Goal: Transaction & Acquisition: Purchase product/service

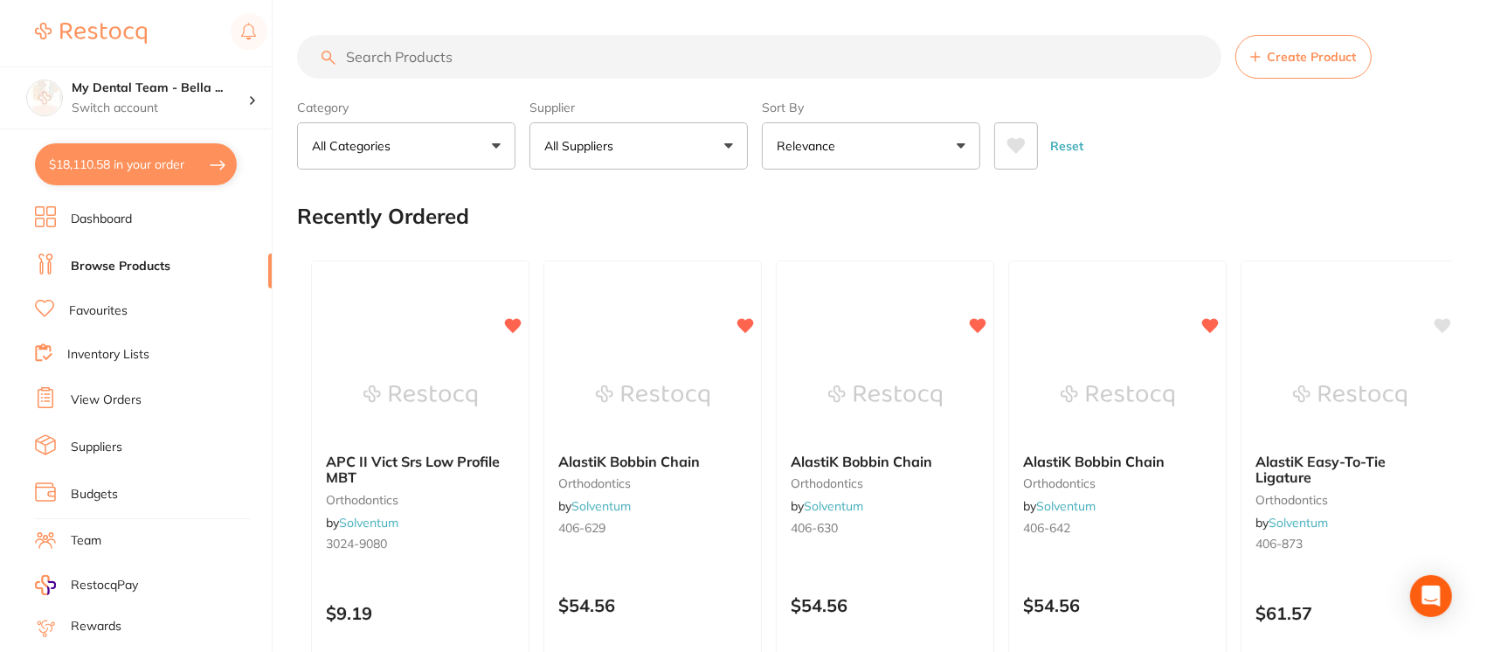
click at [138, 164] on button "$18,110.58 in your order" at bounding box center [136, 164] width 202 height 42
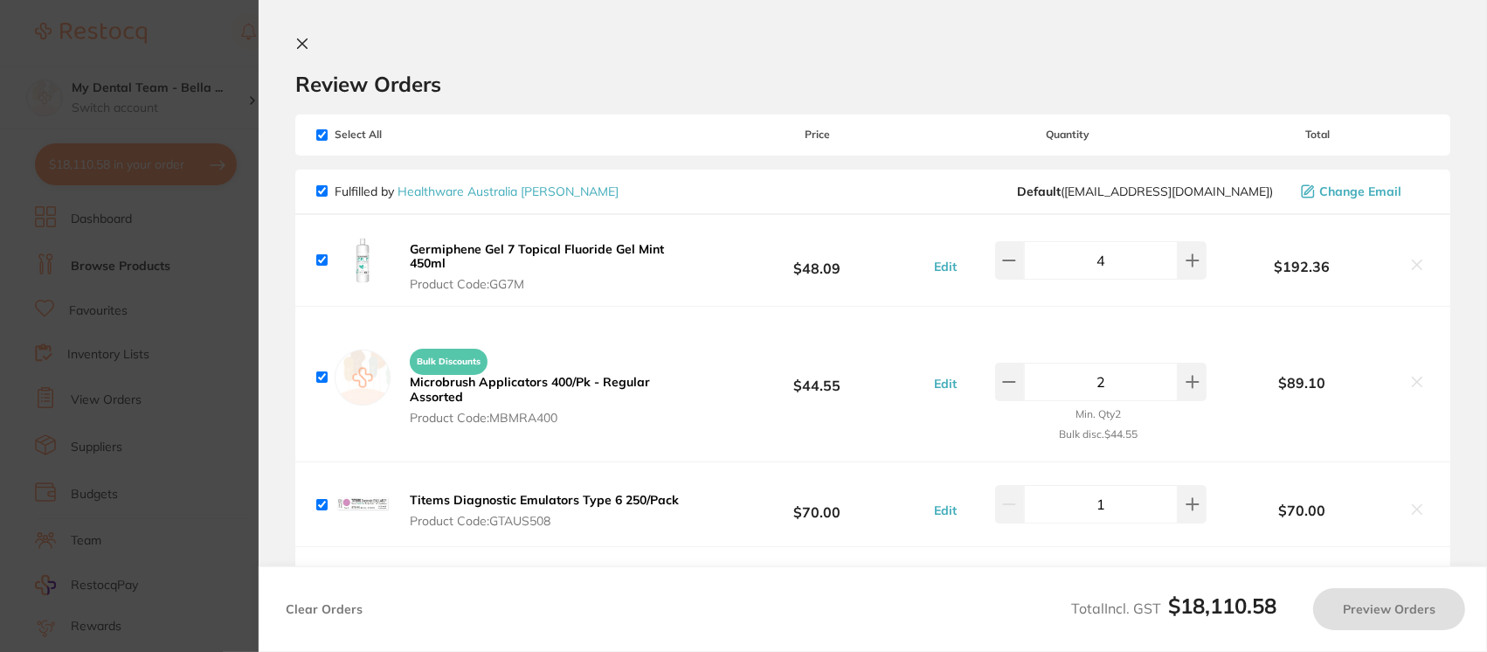
checkbox input "true"
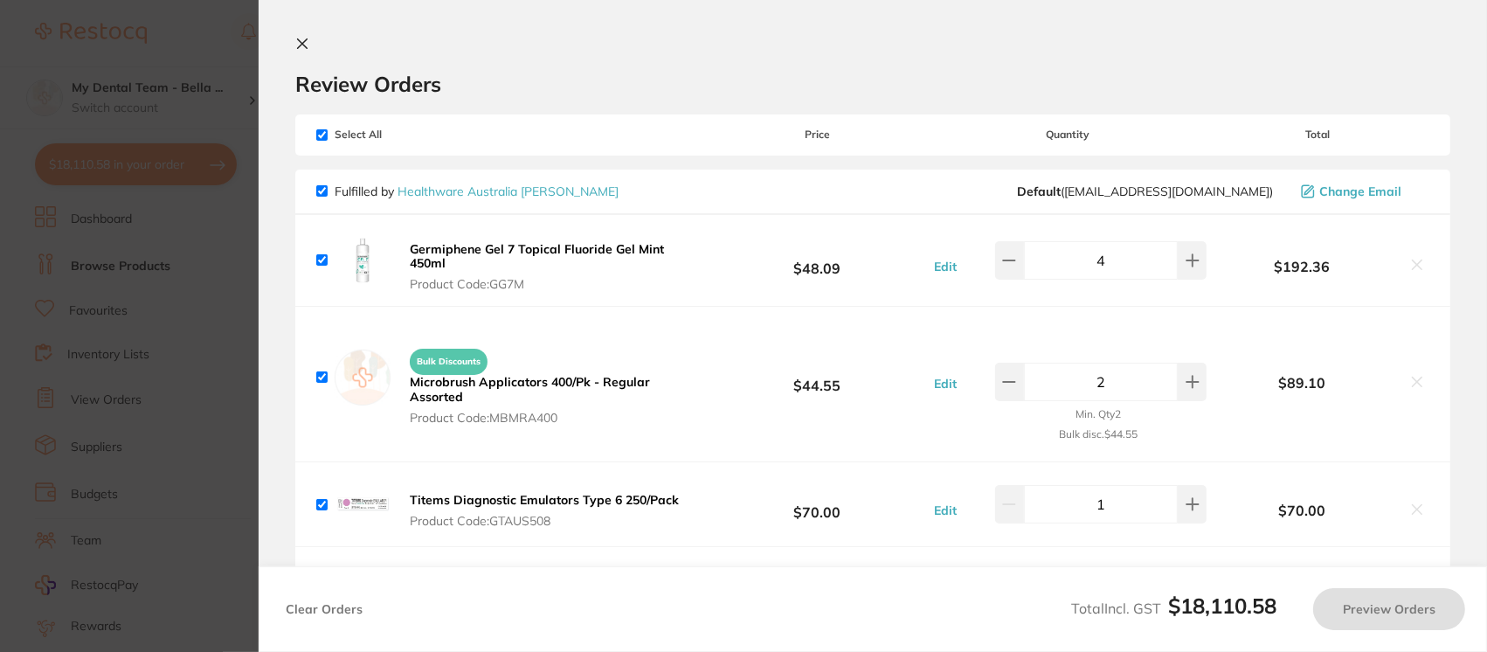
checkbox input "true"
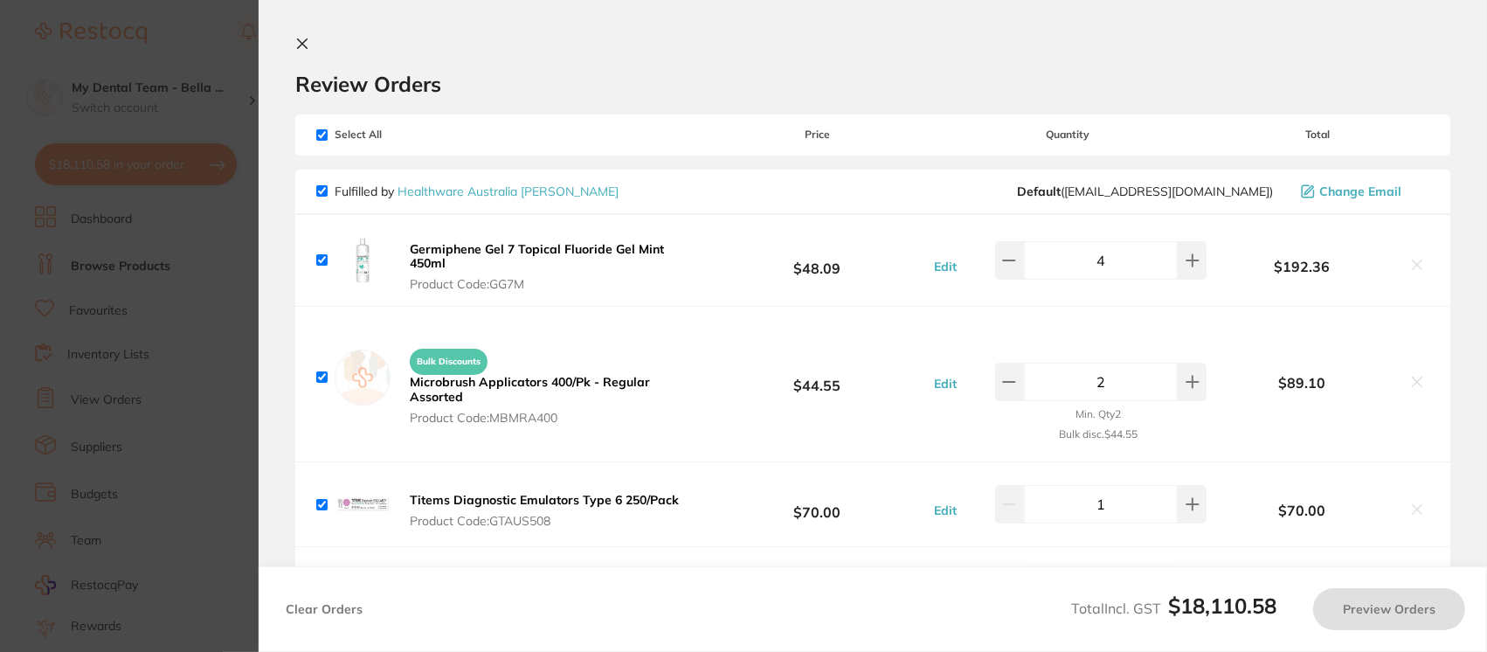
checkbox input "true"
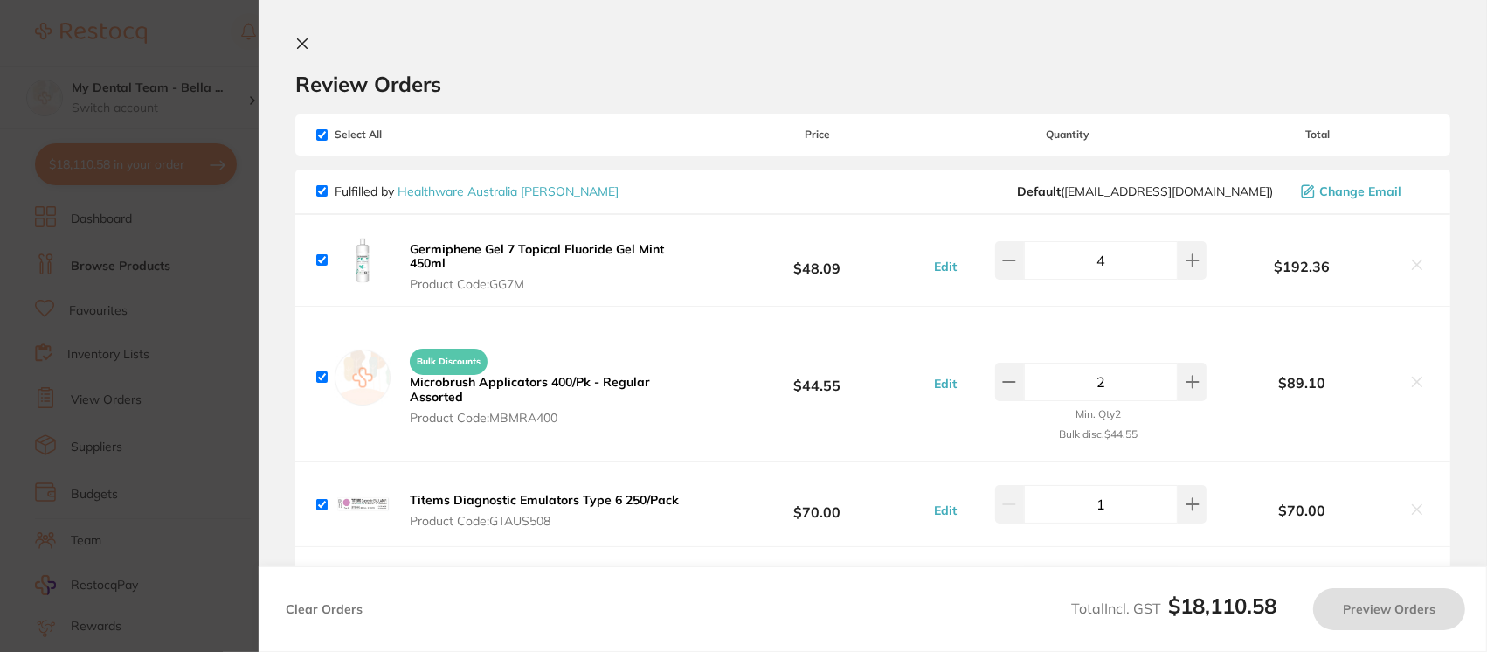
checkbox input "true"
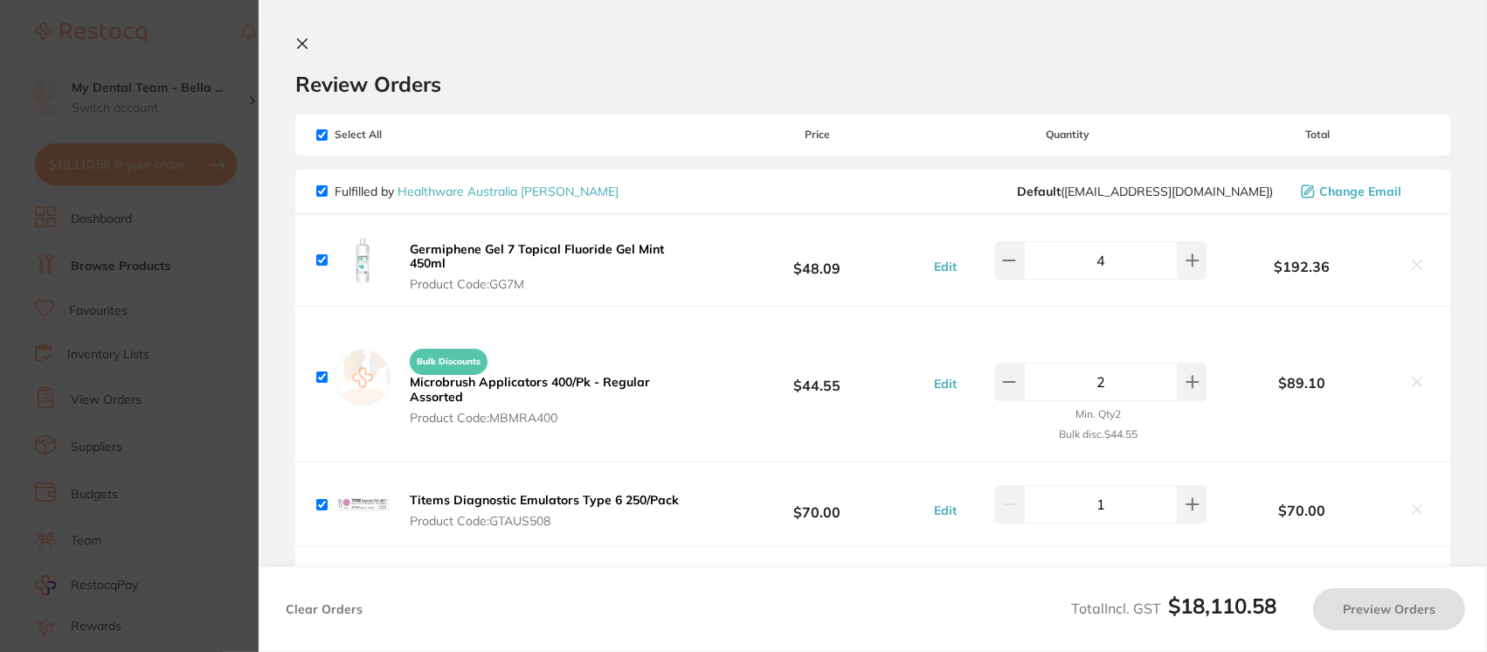
checkbox input "true"
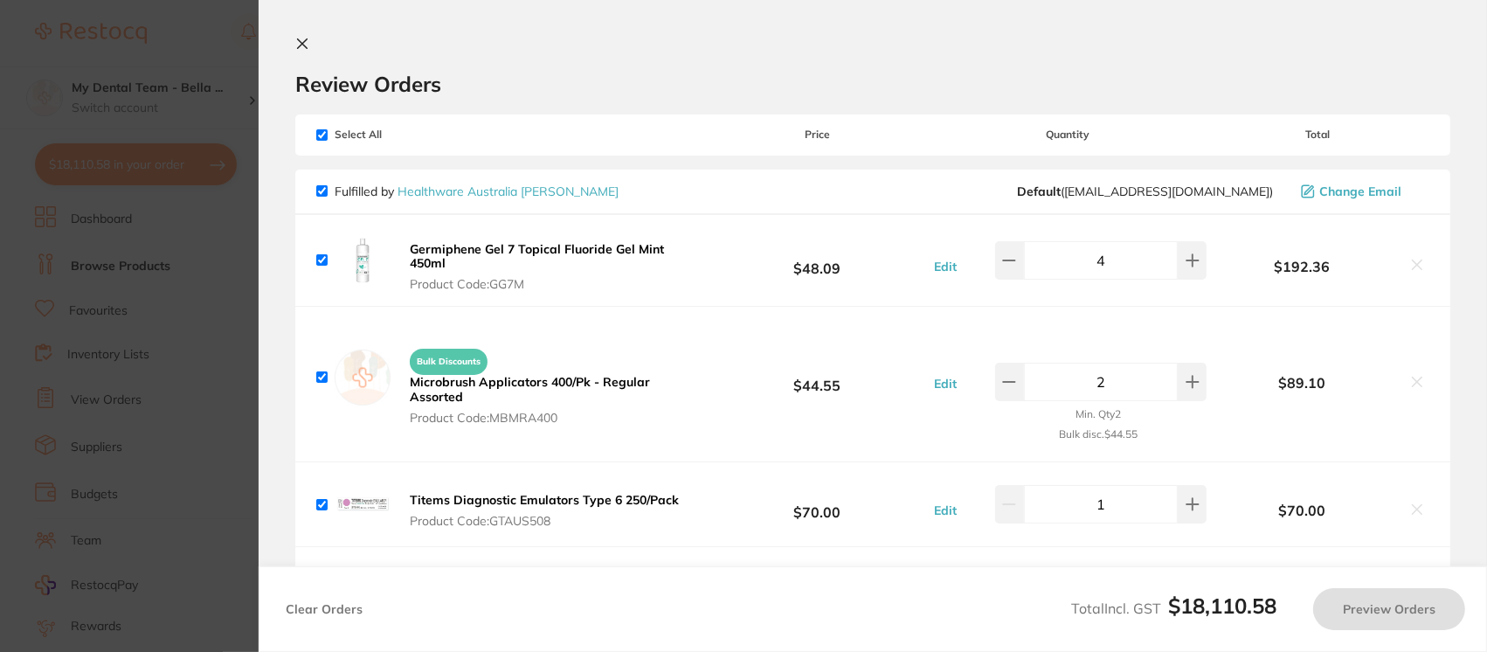
checkbox input "true"
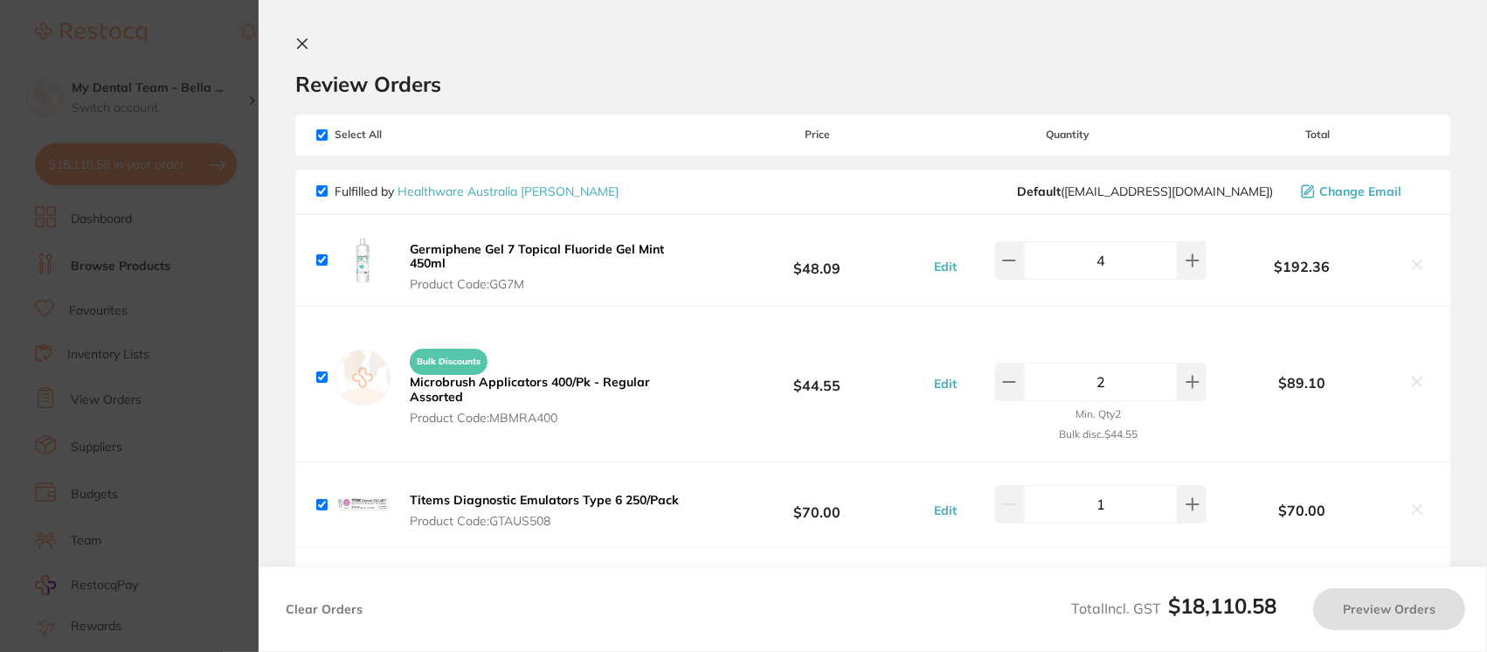
checkbox input "true"
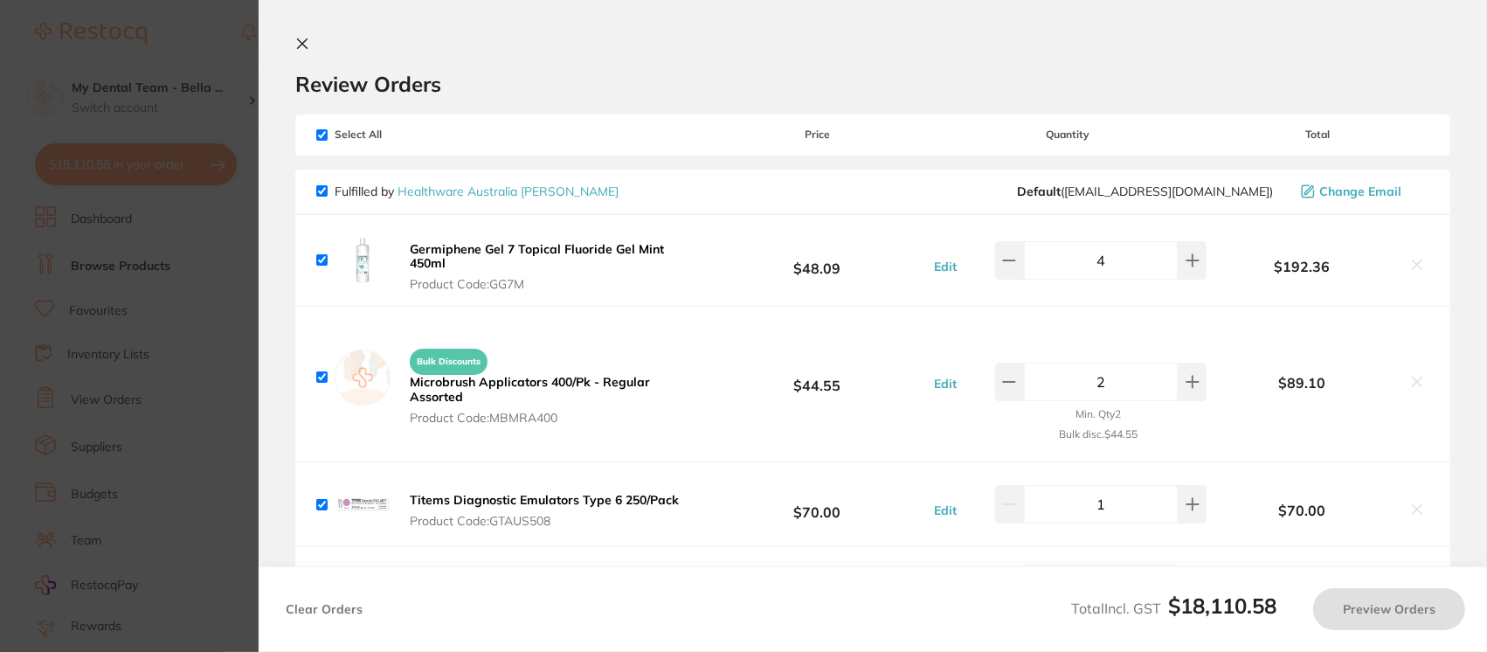
checkbox input "true"
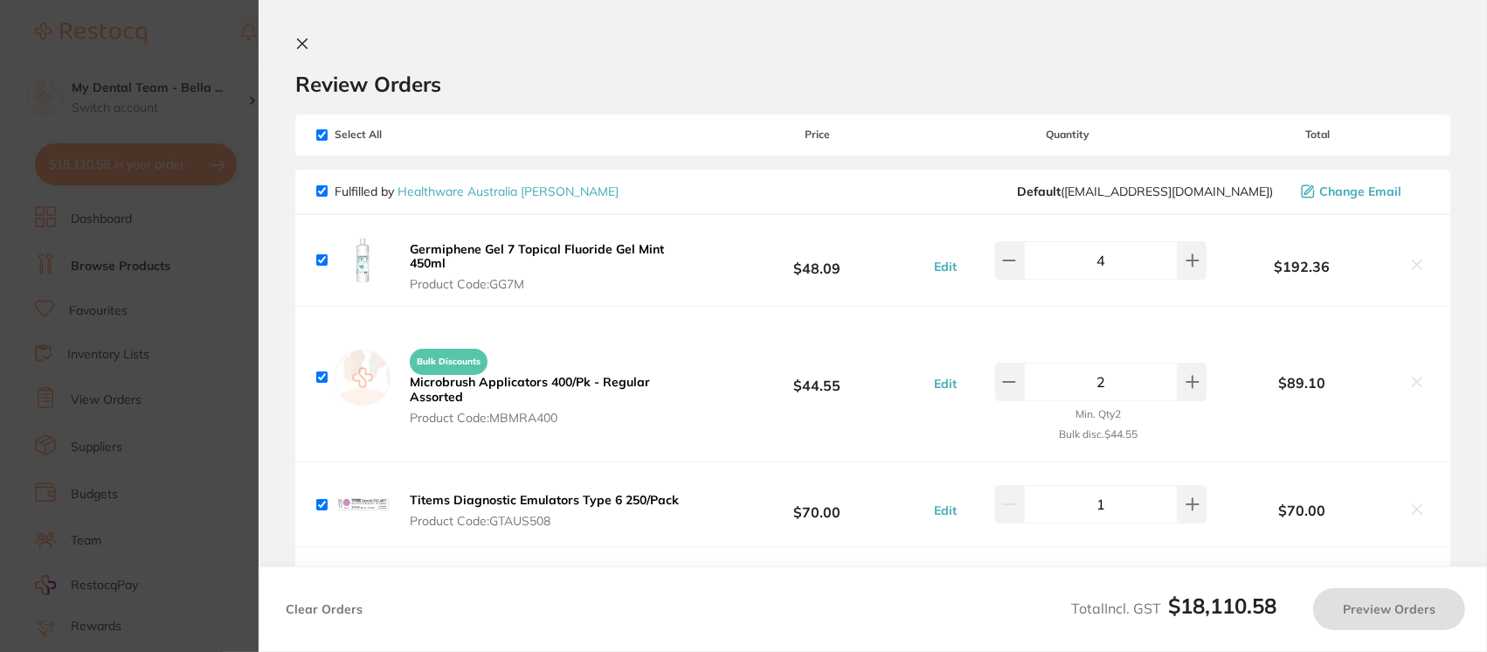
checkbox input "true"
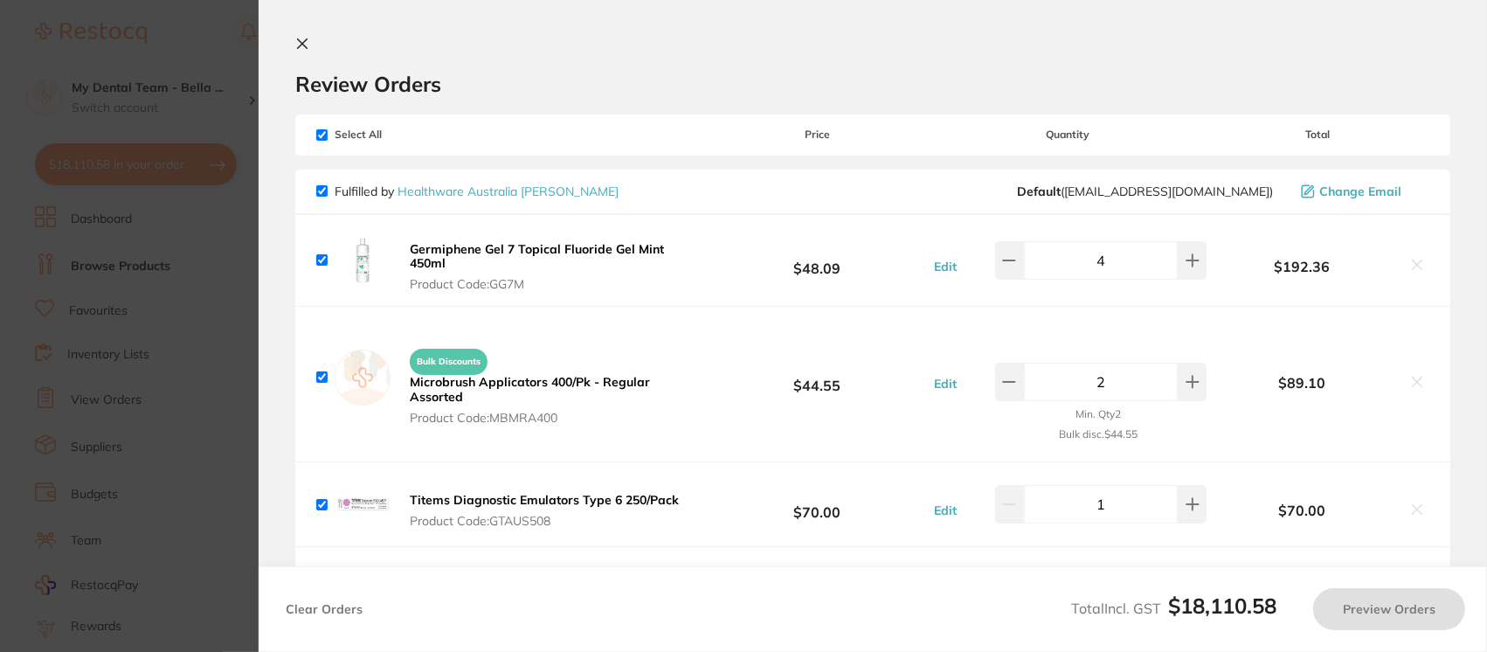
checkbox input "true"
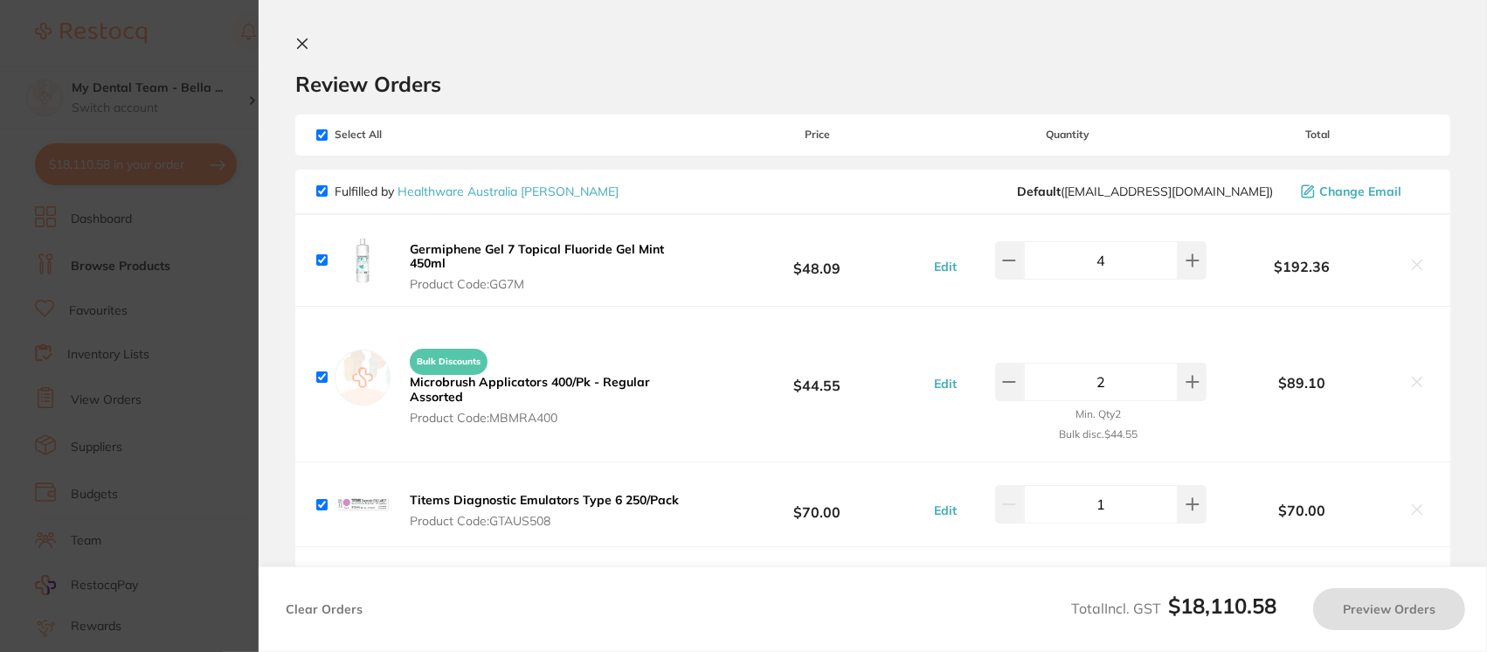
checkbox input "true"
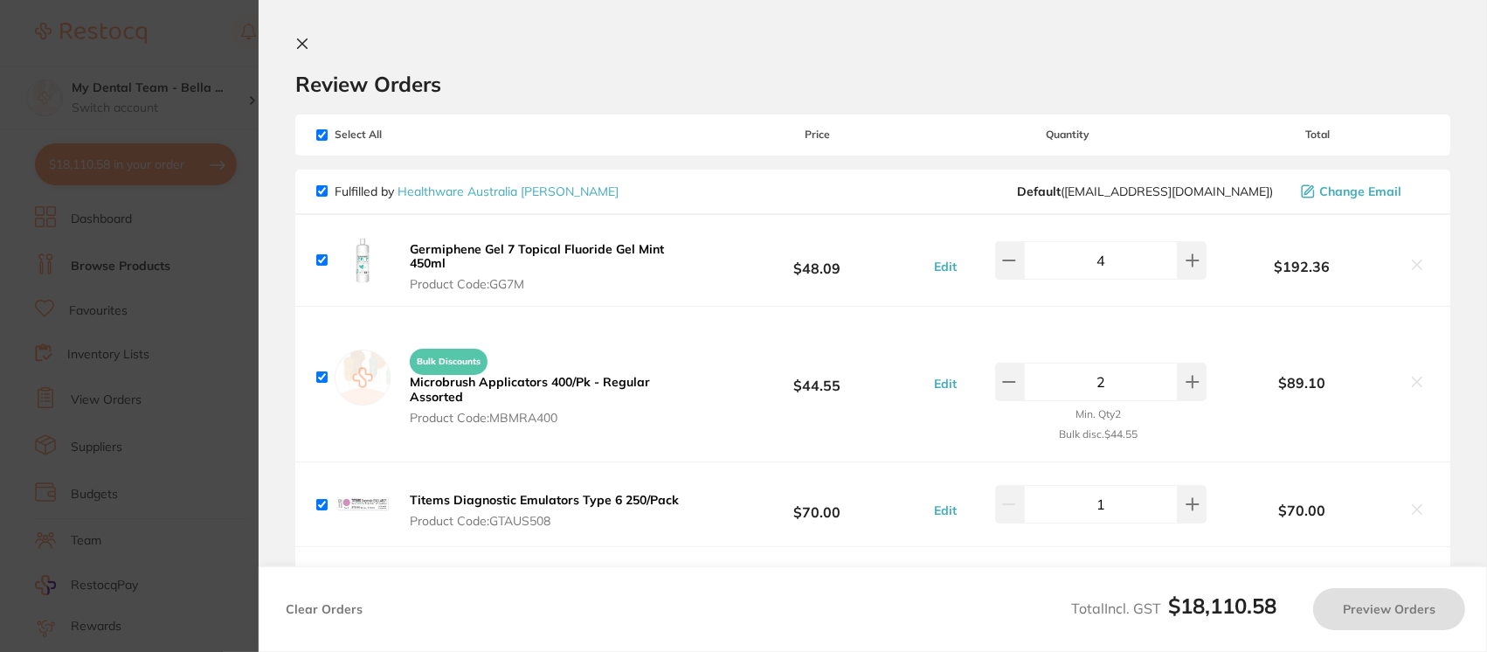
checkbox input "true"
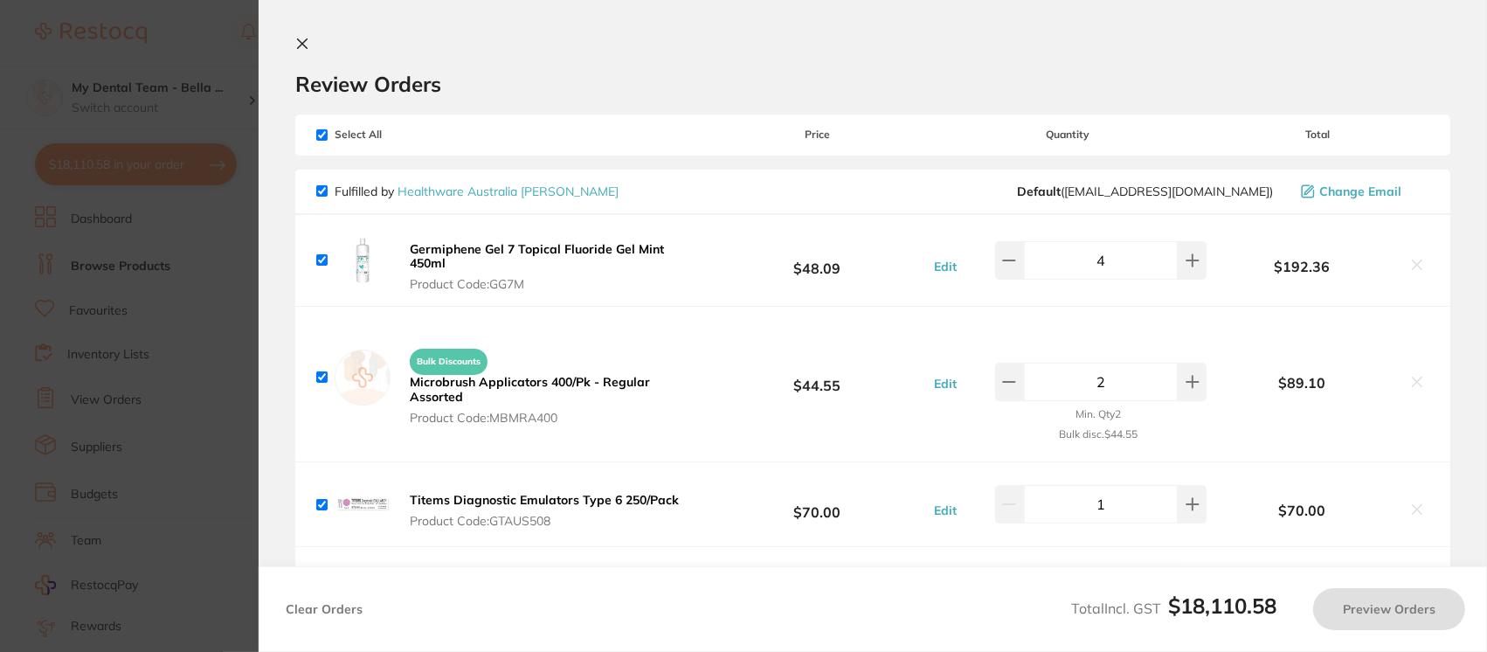
checkbox input "true"
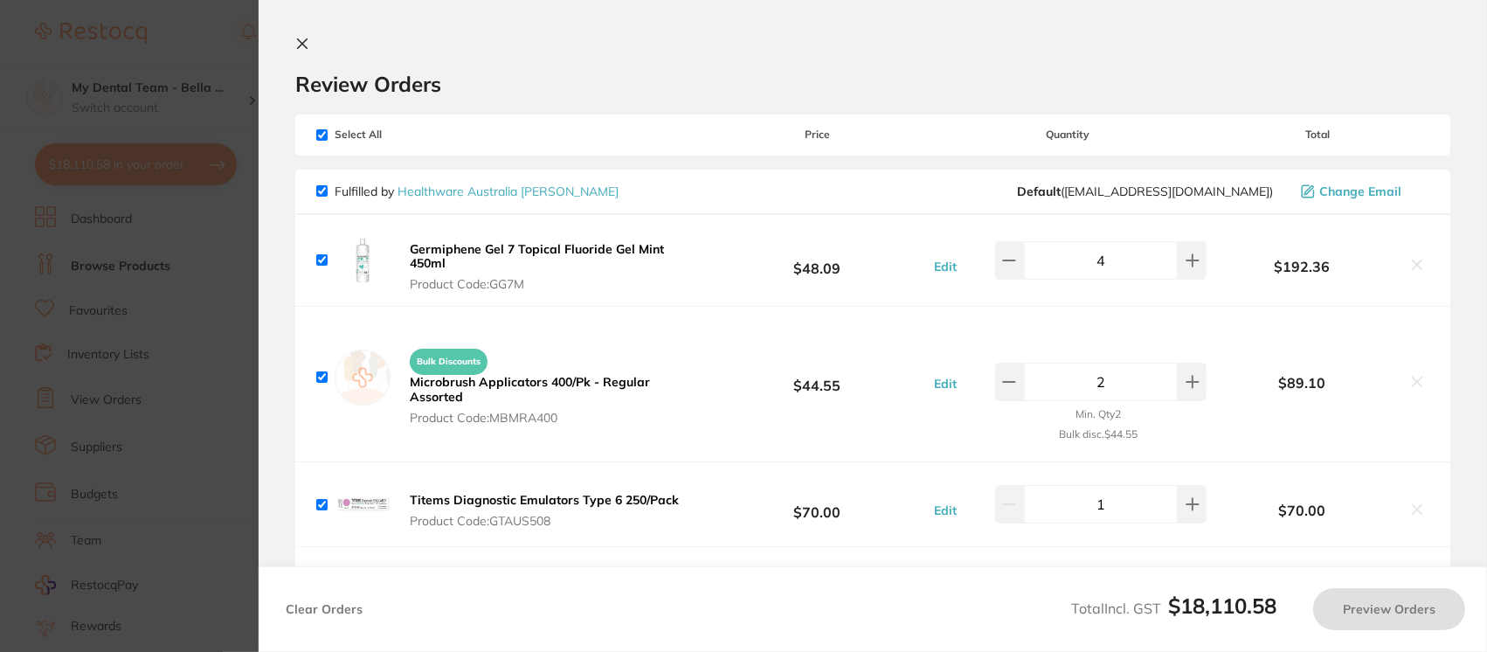
checkbox input "true"
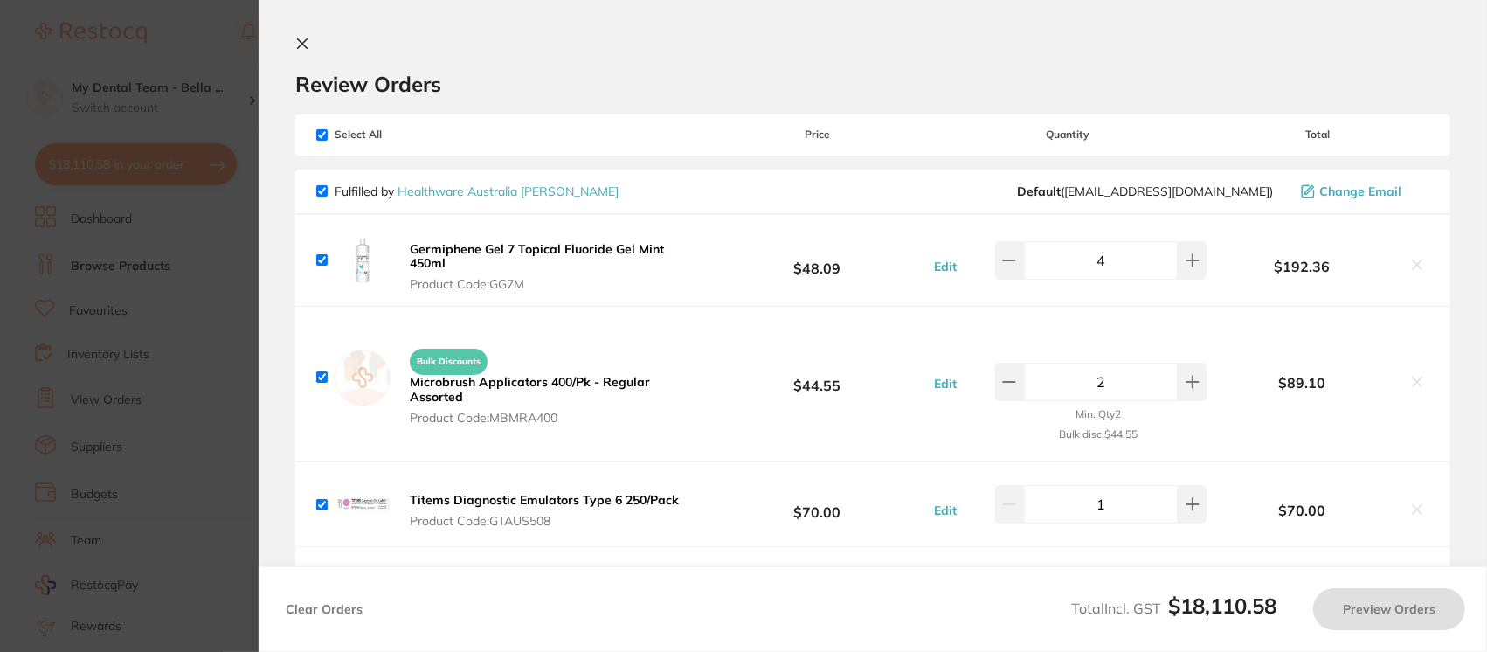
checkbox input "true"
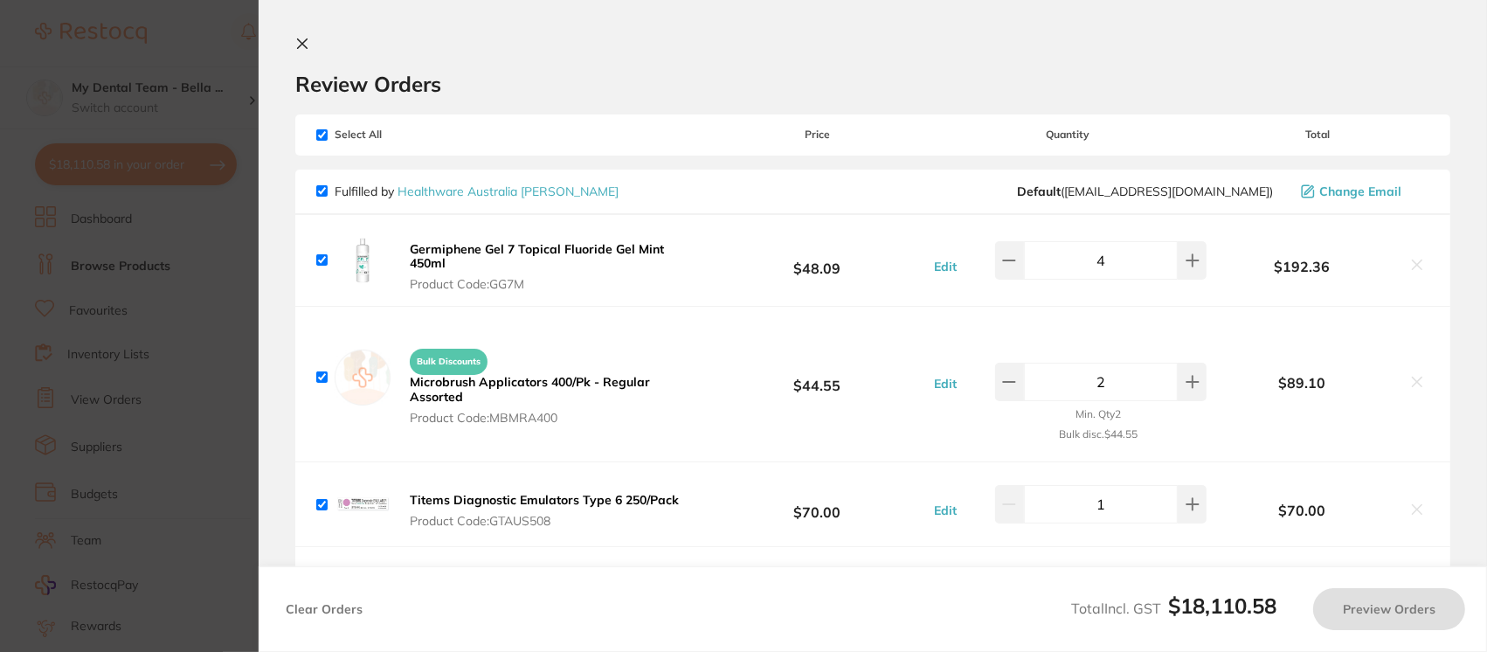
checkbox input "true"
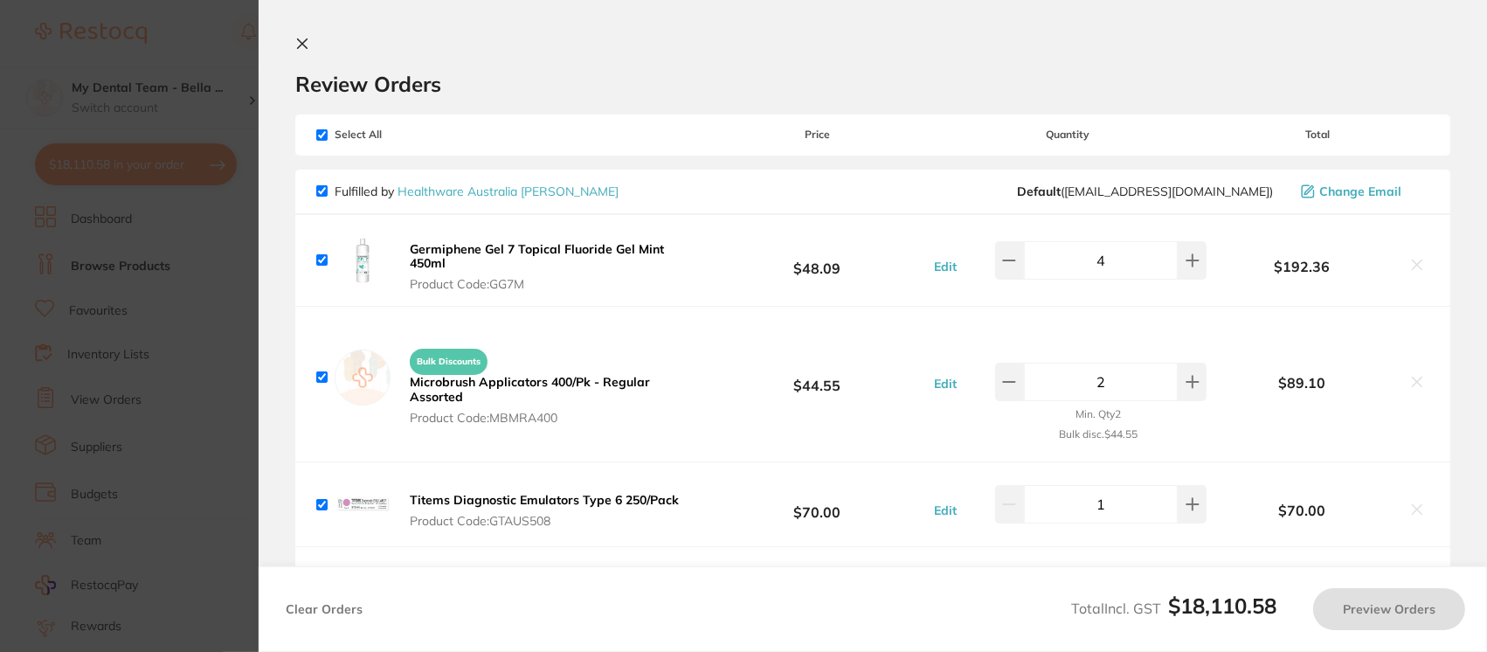
checkbox input "true"
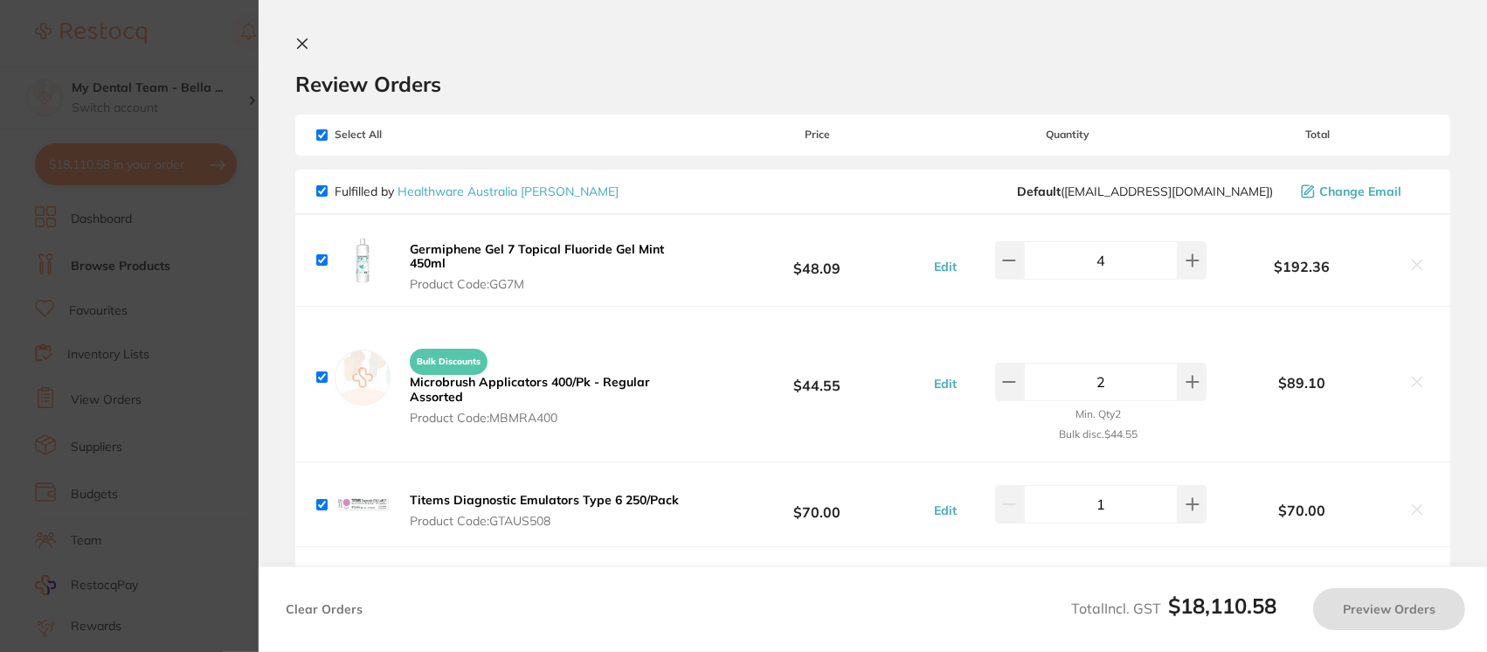
checkbox input "true"
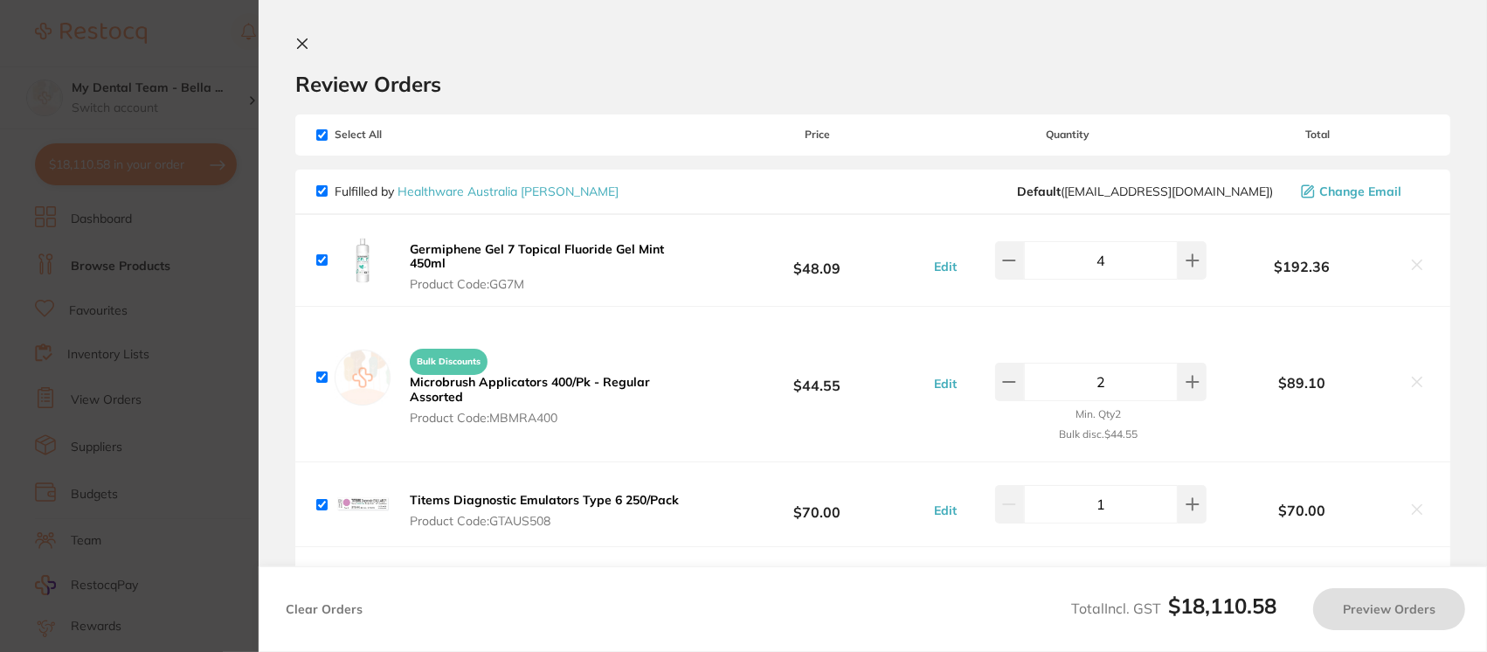
checkbox input "true"
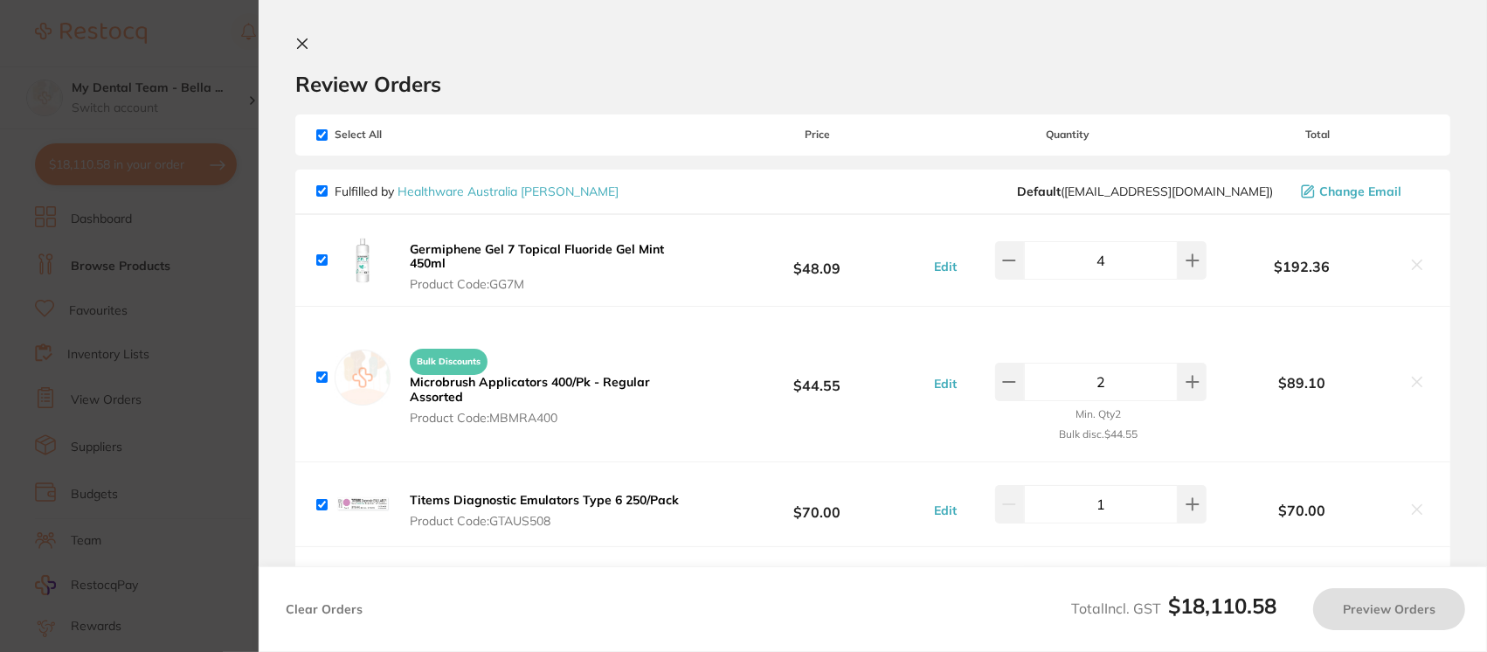
checkbox input "true"
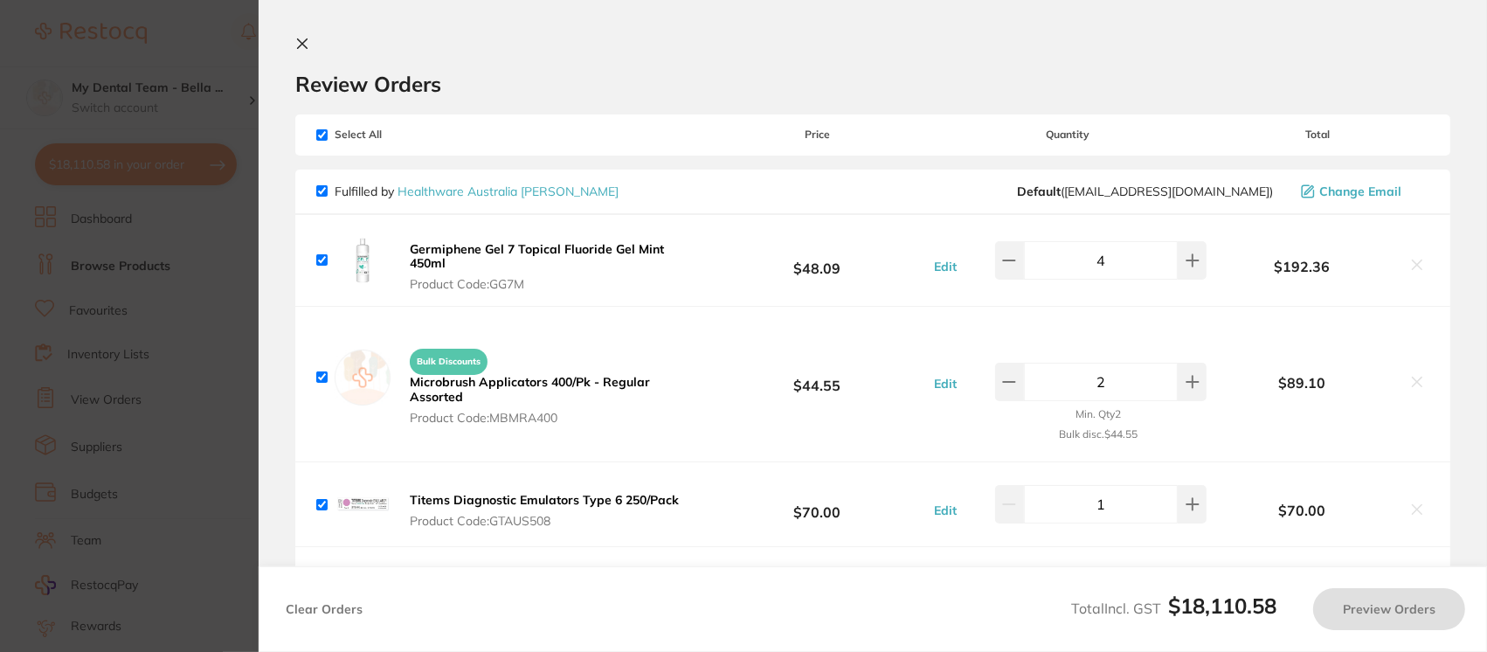
checkbox input "true"
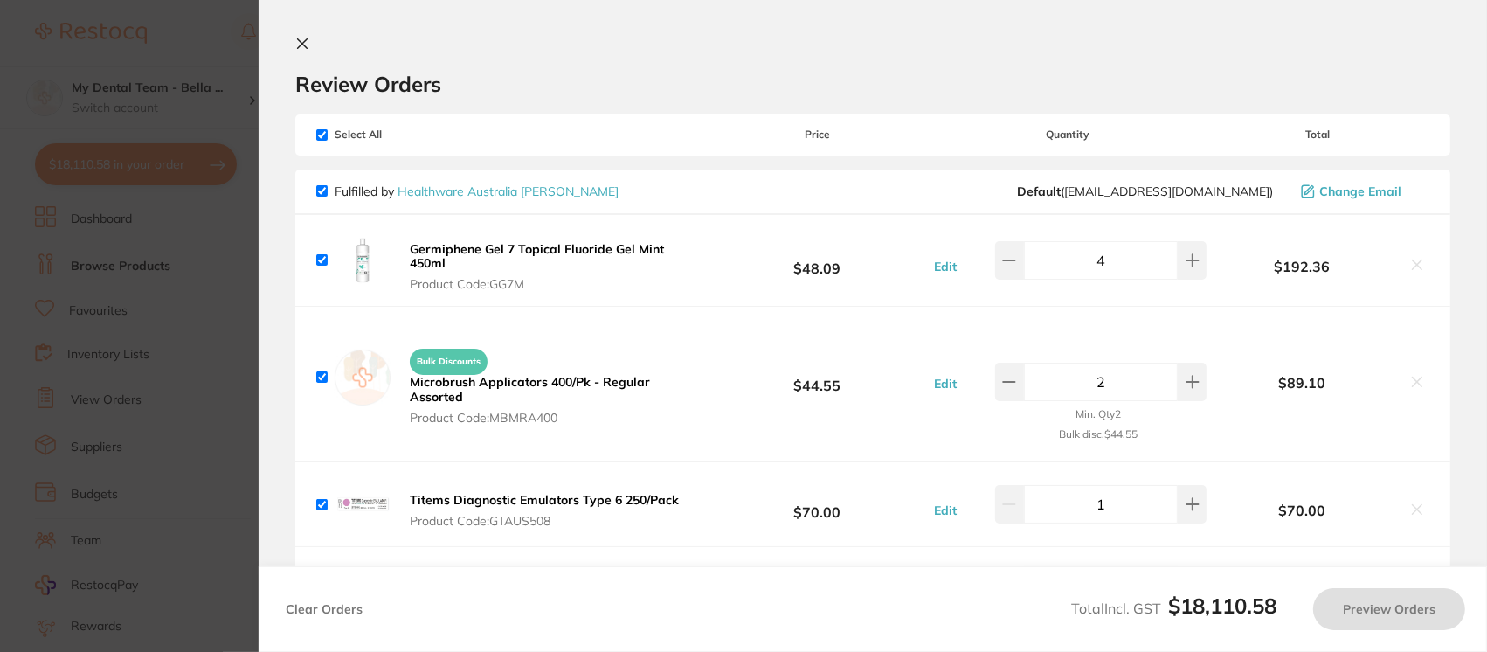
checkbox input "true"
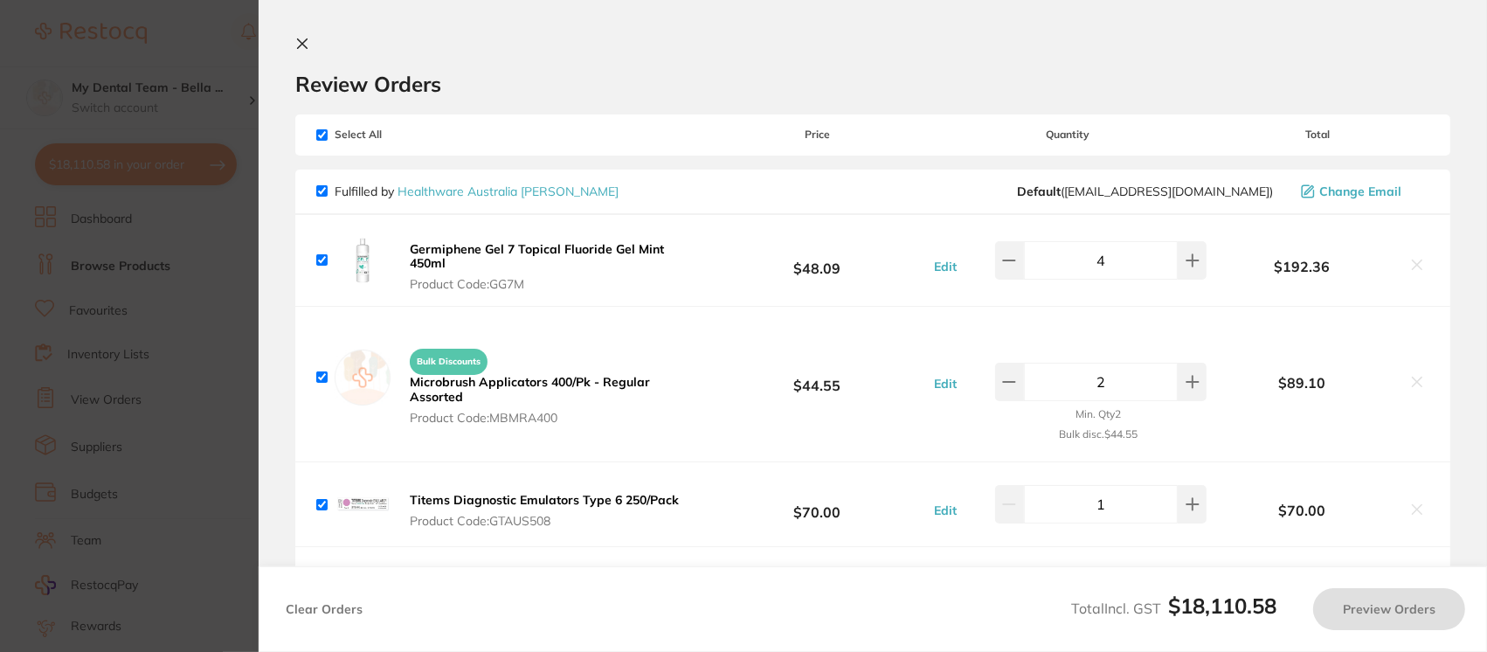
checkbox input "true"
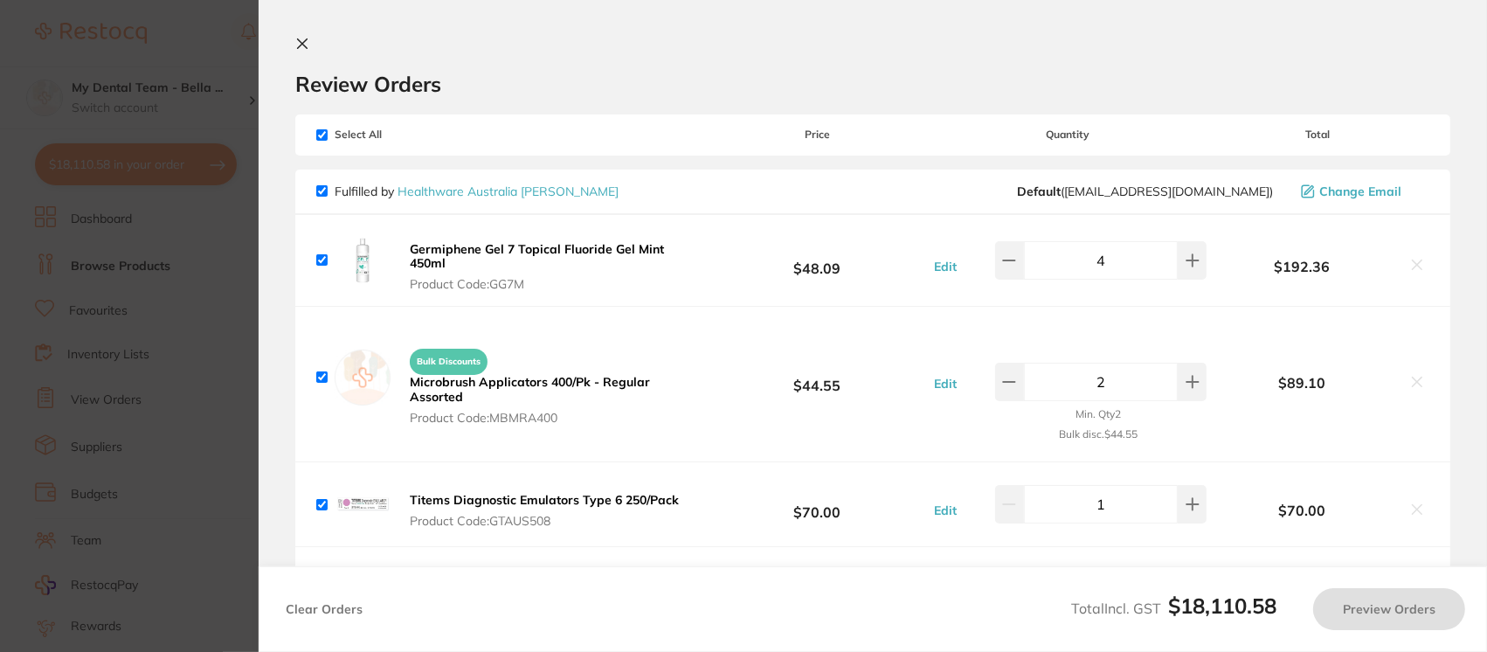
checkbox input "true"
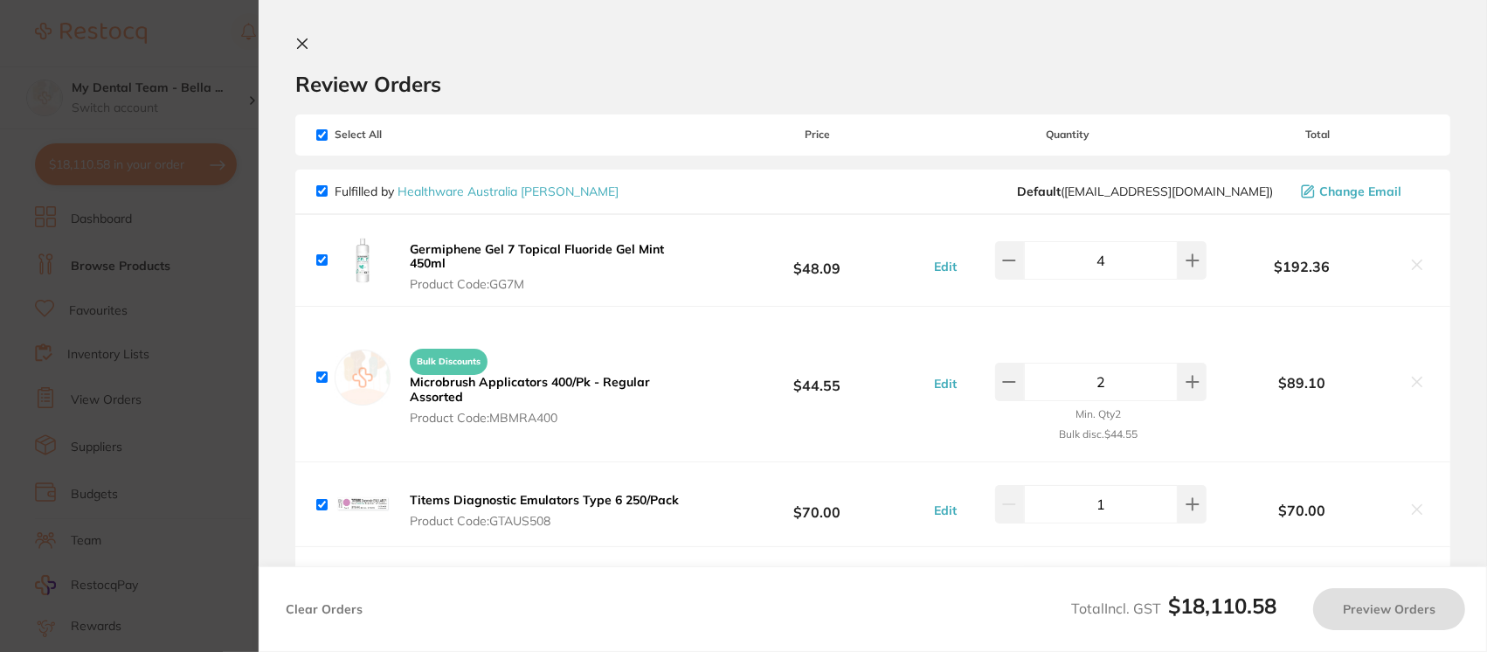
checkbox input "true"
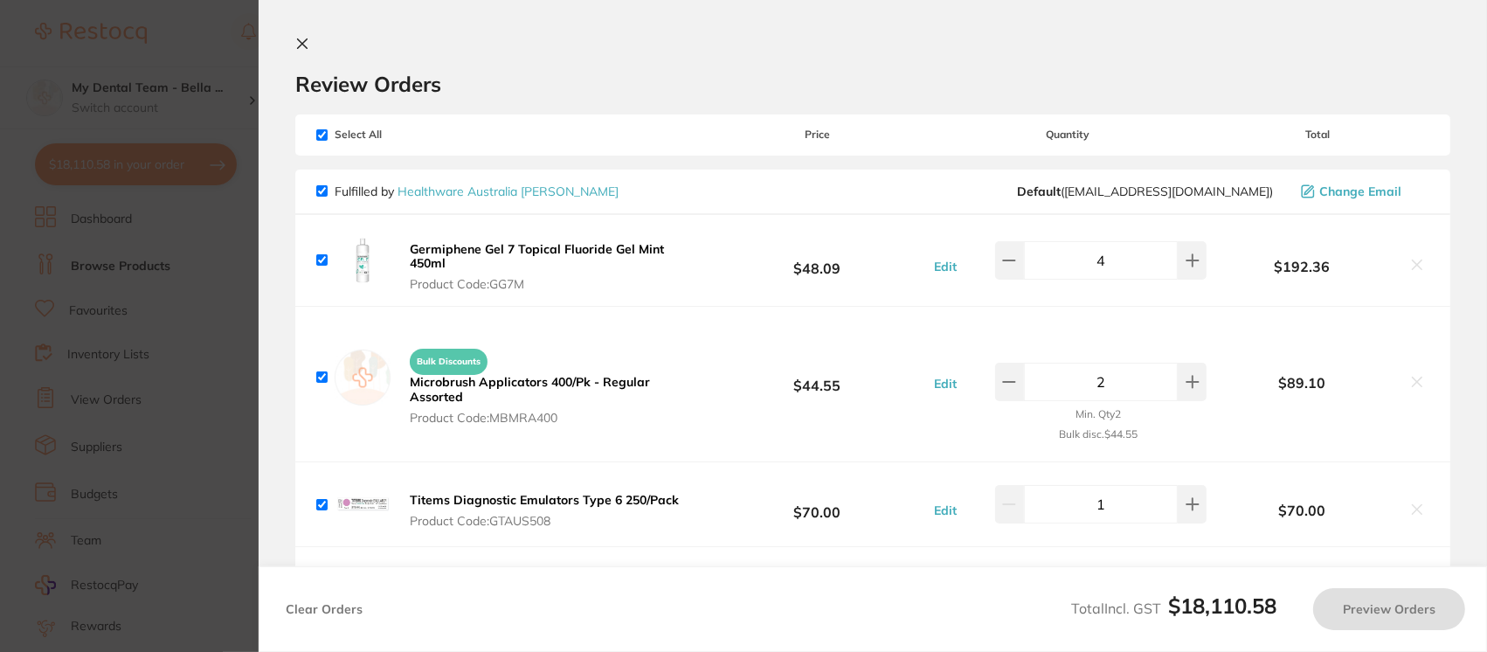
checkbox input "true"
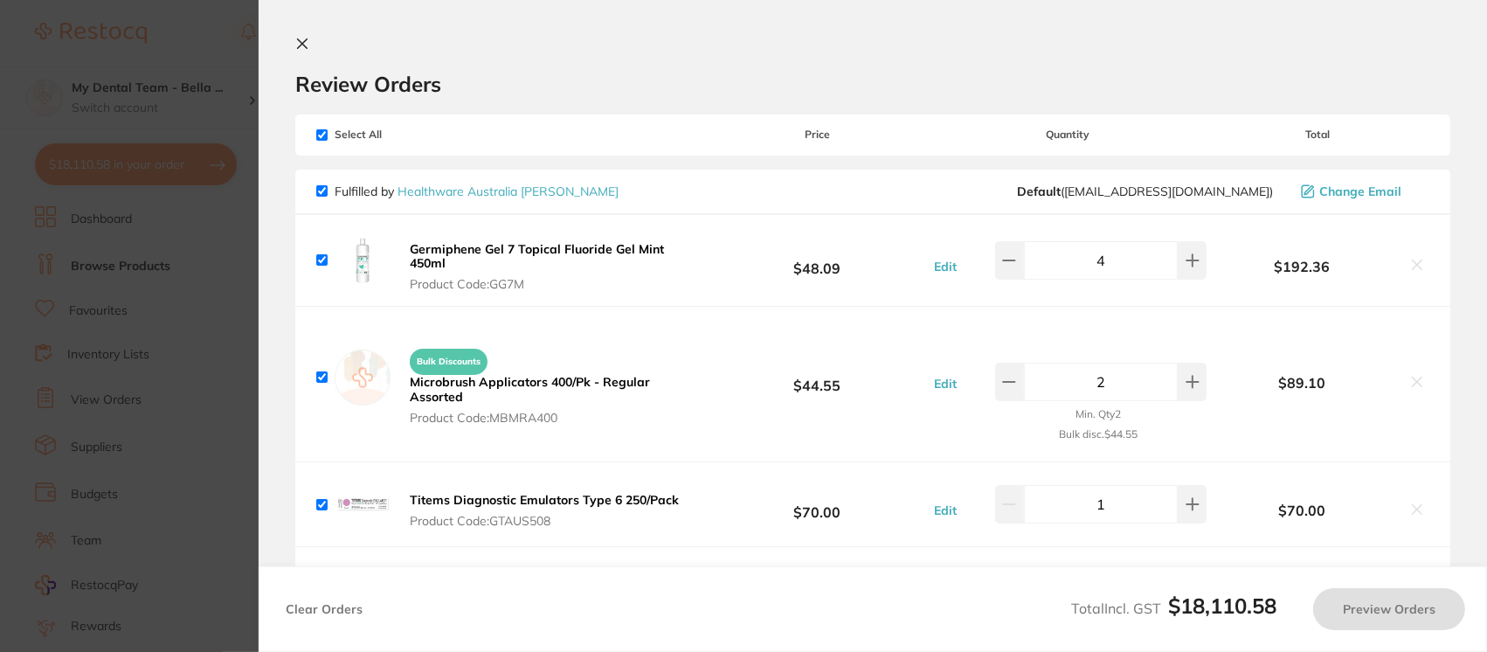
checkbox input "true"
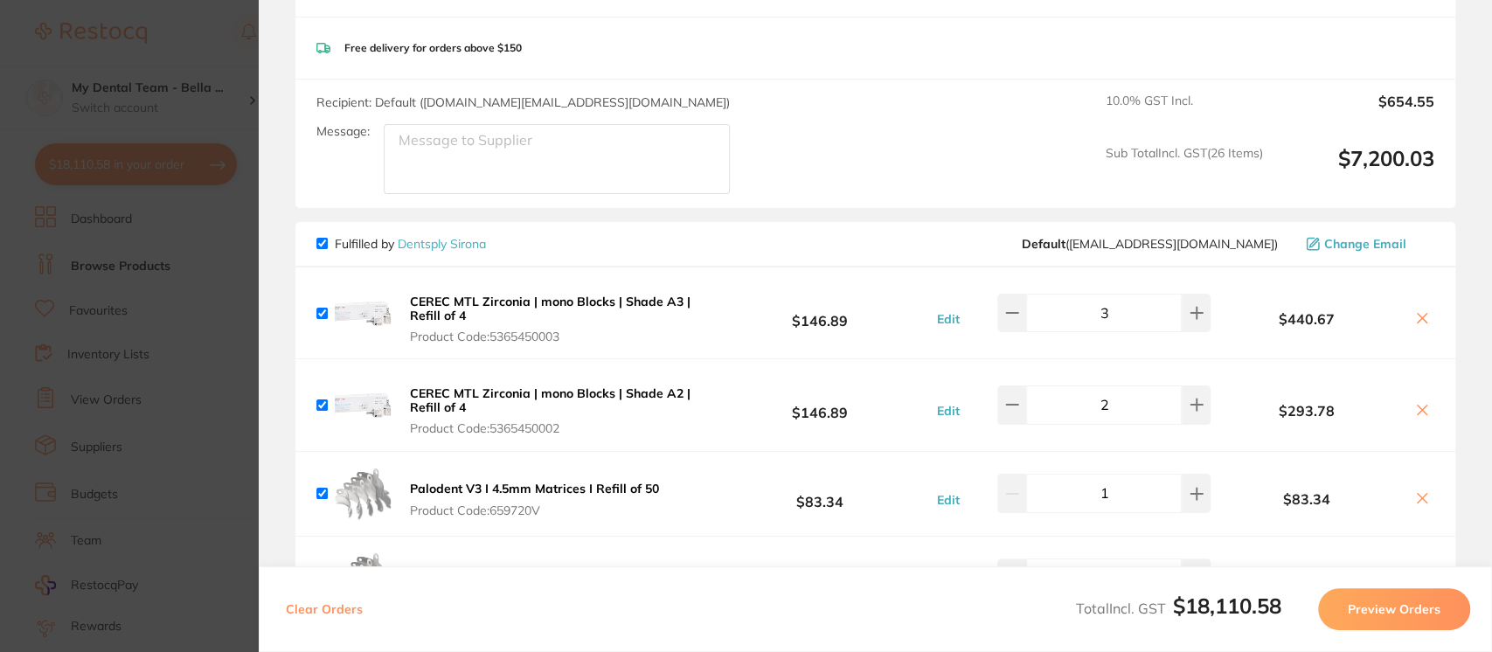
scroll to position [3684, 0]
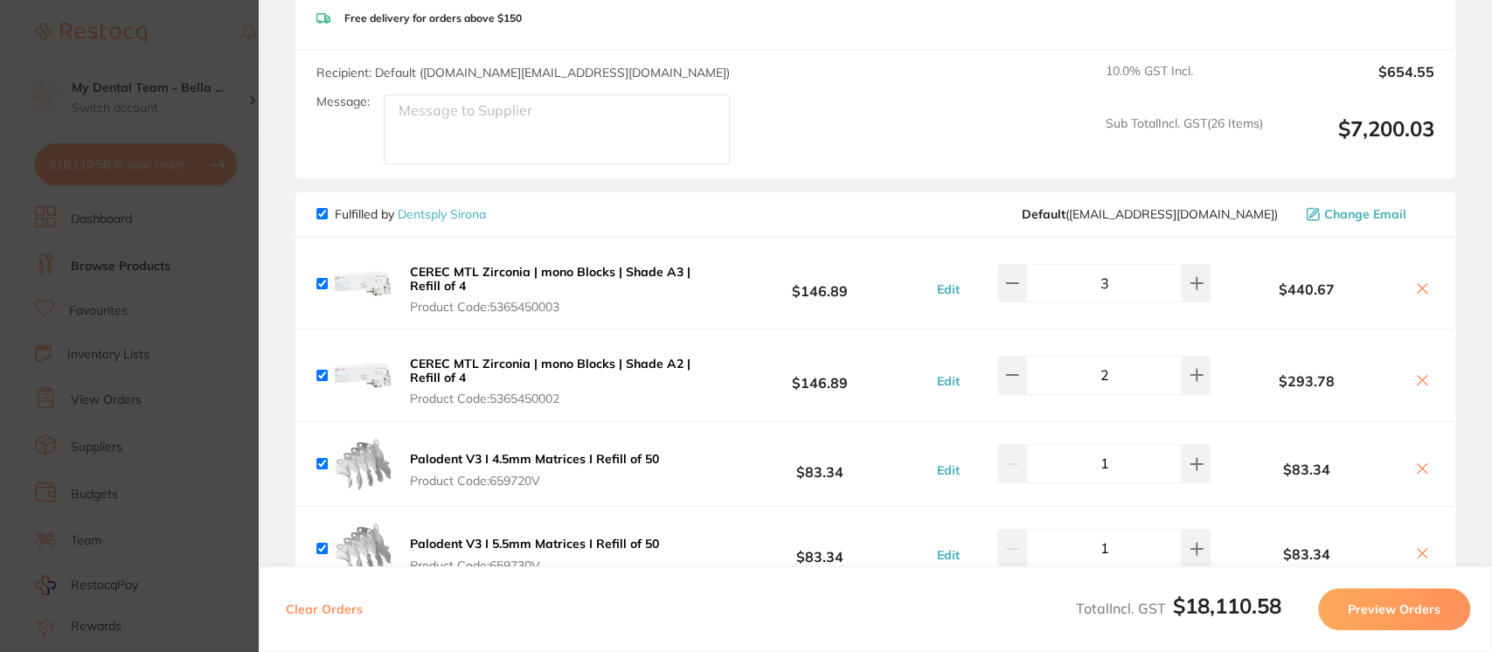
click at [161, 170] on section "Update RRP Set your pre negotiated price for this item. Item Agreed RRP (excl. …" at bounding box center [746, 326] width 1492 height 652
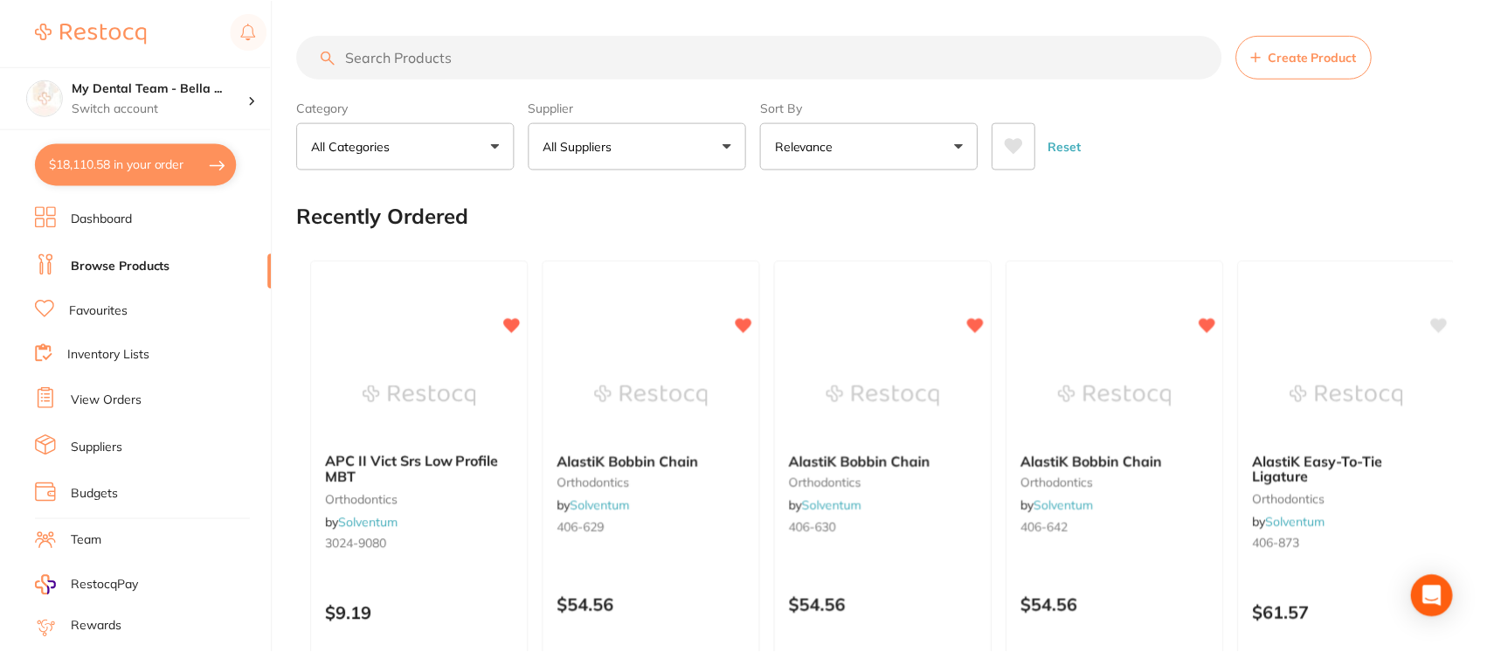
scroll to position [301, 0]
